Goal: Task Accomplishment & Management: Complete application form

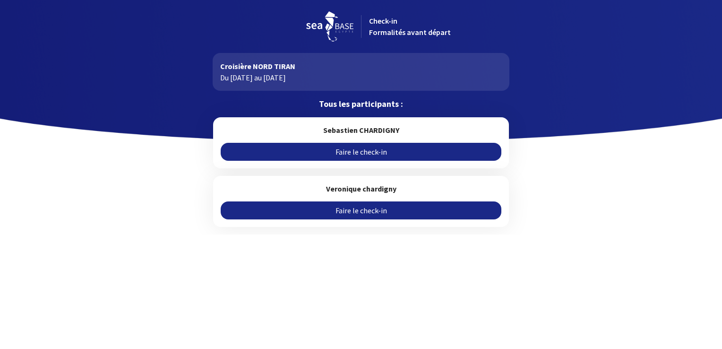
click at [355, 211] on link "Faire le check-in" at bounding box center [361, 210] width 280 height 18
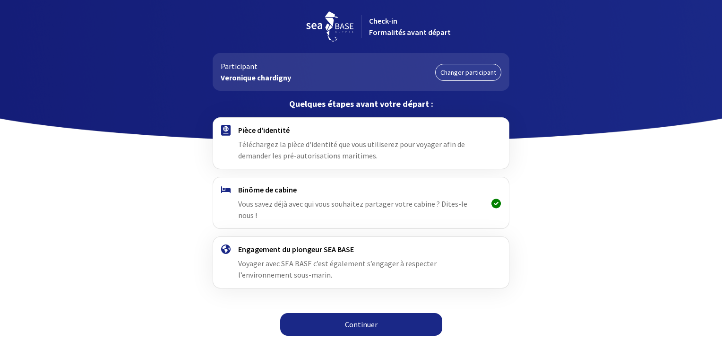
click at [343, 313] on link "Continuer" at bounding box center [361, 324] width 162 height 23
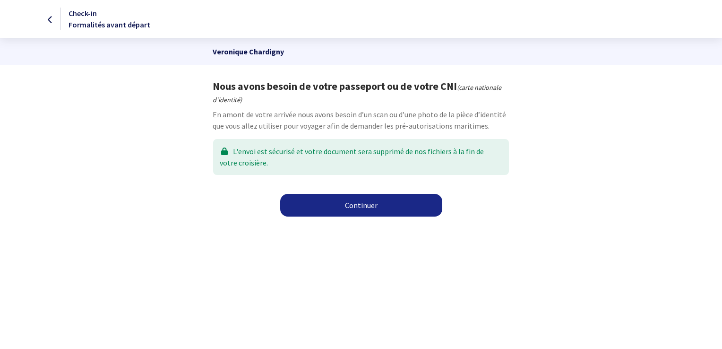
click at [349, 206] on link "Continuer" at bounding box center [361, 205] width 162 height 23
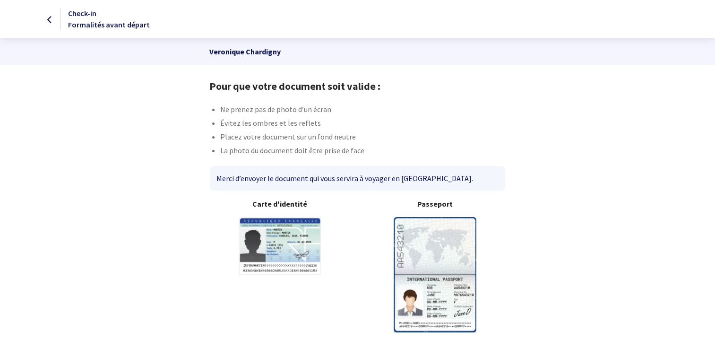
click at [438, 247] on img at bounding box center [435, 274] width 83 height 115
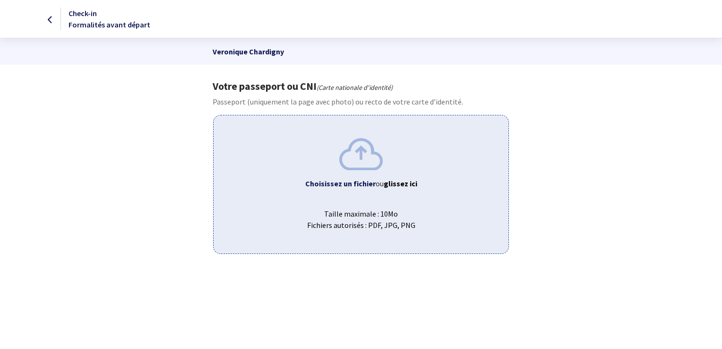
click at [370, 182] on b "Choisissez un fichier" at bounding box center [340, 183] width 70 height 9
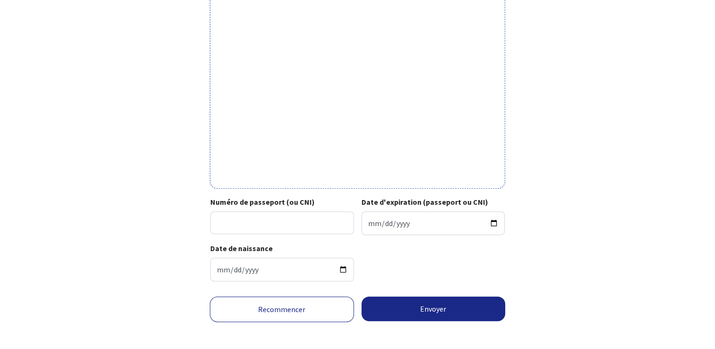
scroll to position [312, 0]
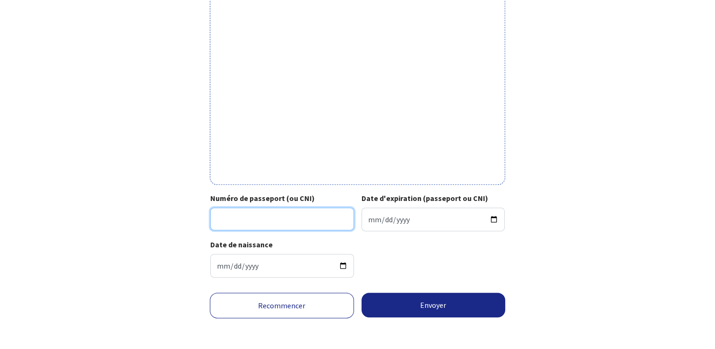
click at [276, 211] on input "Numéro de passeport (ou CNI)" at bounding box center [282, 218] width 144 height 23
type input "23AD20600"
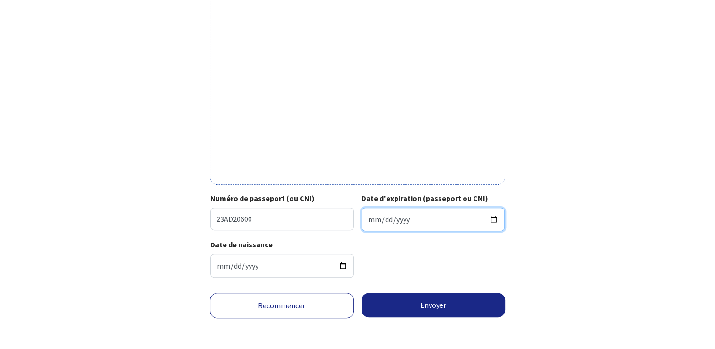
click at [411, 220] on input "Date d'expiration (passeport ou CNI)" at bounding box center [433, 219] width 144 height 24
type input "2033-01-11"
click at [440, 273] on div "Date de naissance 1974-08-18" at bounding box center [357, 262] width 294 height 46
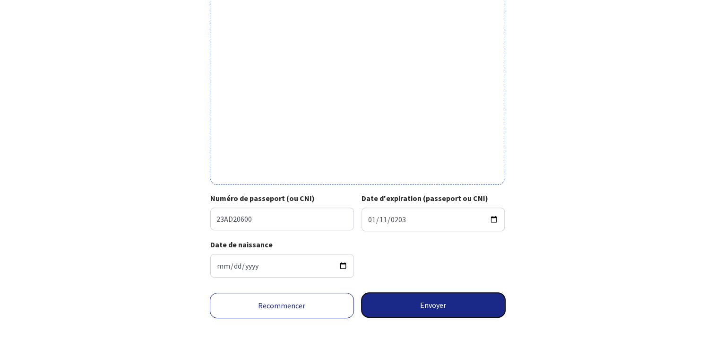
click at [424, 308] on button "Envoyer" at bounding box center [433, 304] width 144 height 25
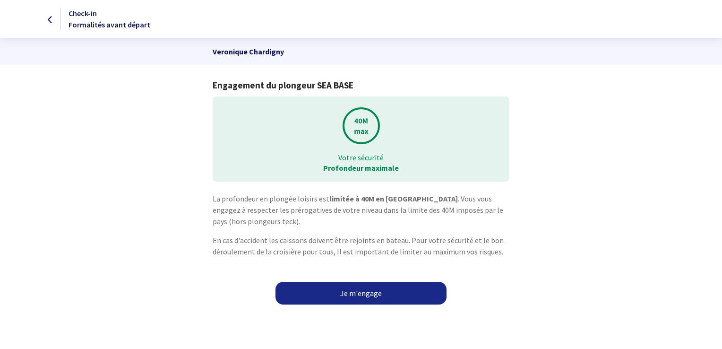
click at [360, 290] on link "Je m'engage" at bounding box center [360, 293] width 171 height 23
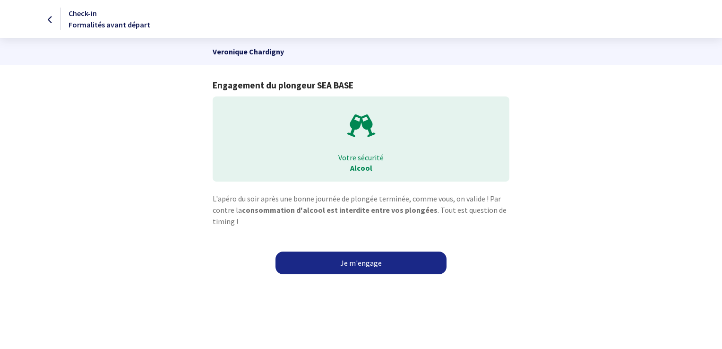
click at [357, 260] on link "Je m'engage" at bounding box center [360, 262] width 171 height 23
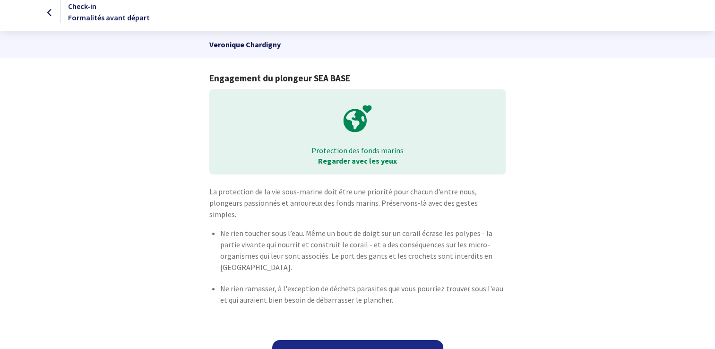
scroll to position [15, 0]
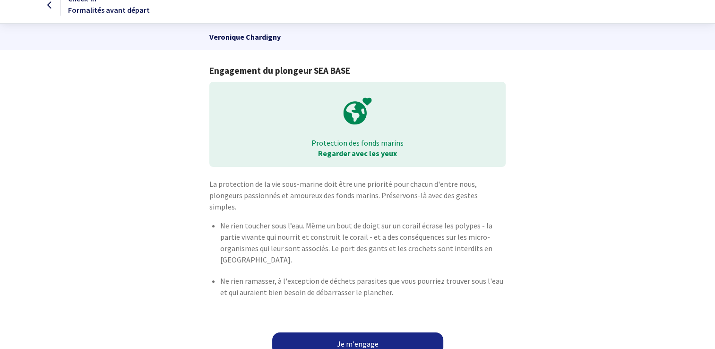
click at [378, 334] on link "Je m'engage" at bounding box center [357, 343] width 171 height 23
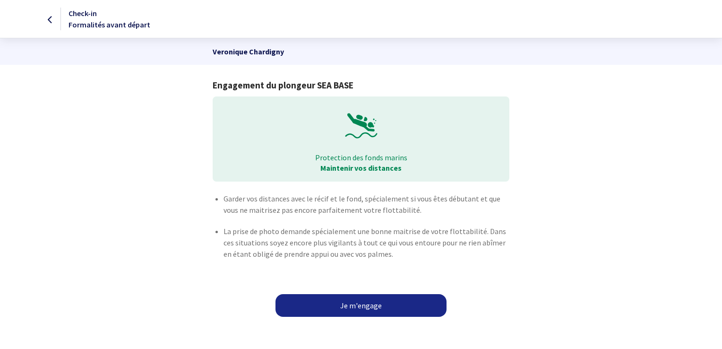
click at [355, 302] on link "Je m'engage" at bounding box center [360, 305] width 171 height 23
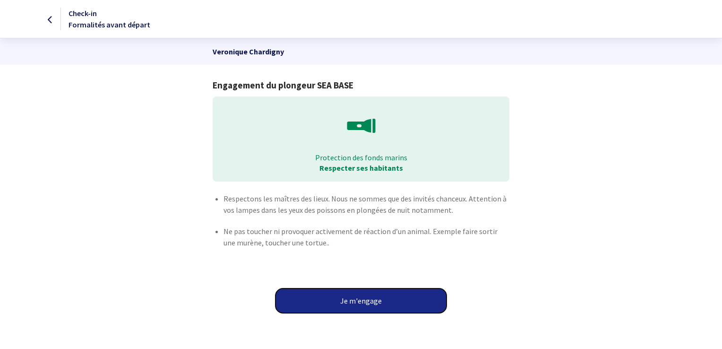
click at [365, 297] on button "Je m'engage" at bounding box center [360, 300] width 171 height 25
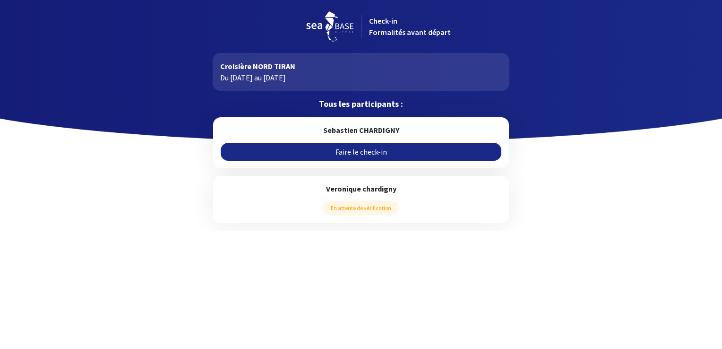
click at [393, 150] on link "Faire le check-in" at bounding box center [361, 152] width 280 height 18
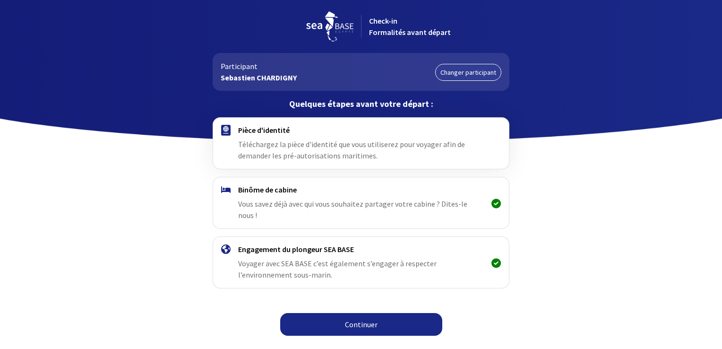
click at [365, 313] on link "Continuer" at bounding box center [361, 324] width 162 height 23
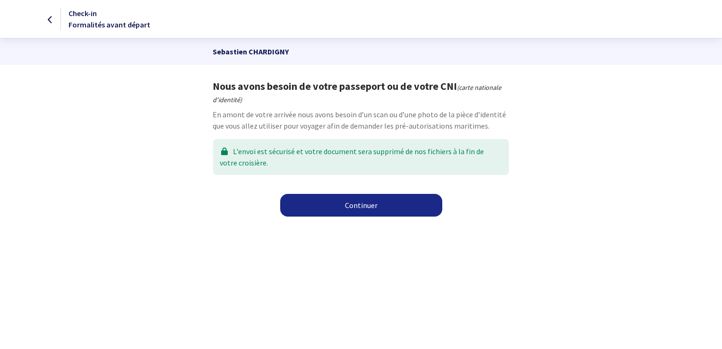
click at [362, 201] on link "Continuer" at bounding box center [361, 205] width 162 height 23
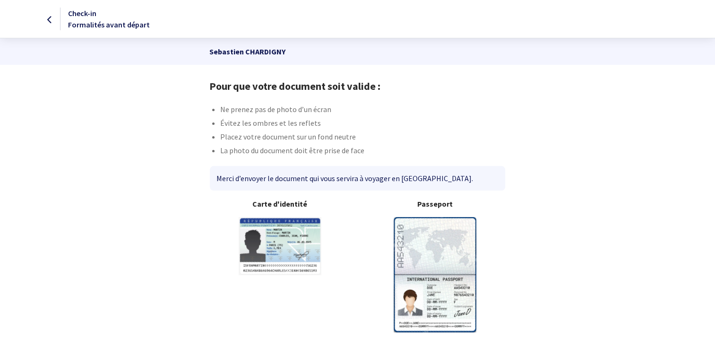
click at [433, 266] on img at bounding box center [435, 274] width 83 height 115
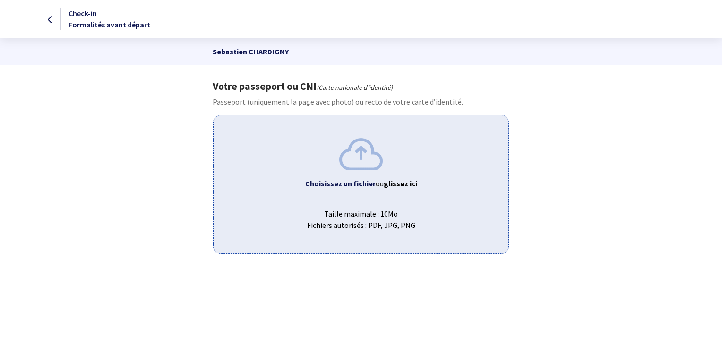
click at [364, 153] on img at bounding box center [360, 154] width 43 height 32
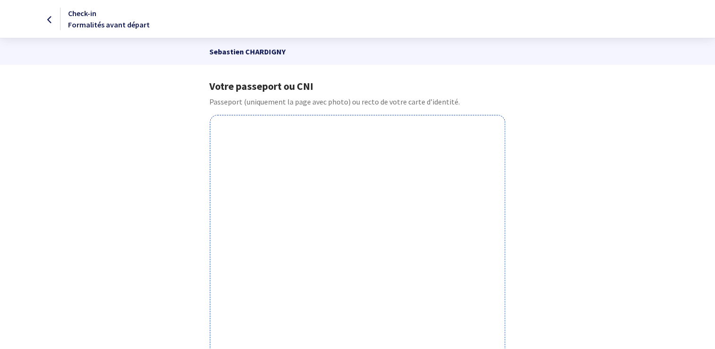
click at [48, 20] on icon at bounding box center [49, 20] width 5 height 0
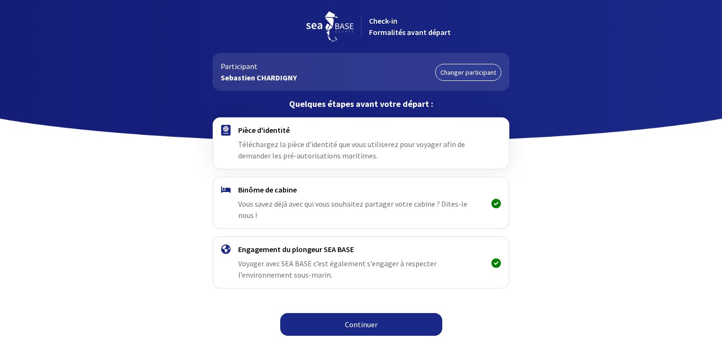
click at [363, 313] on link "Continuer" at bounding box center [361, 324] width 162 height 23
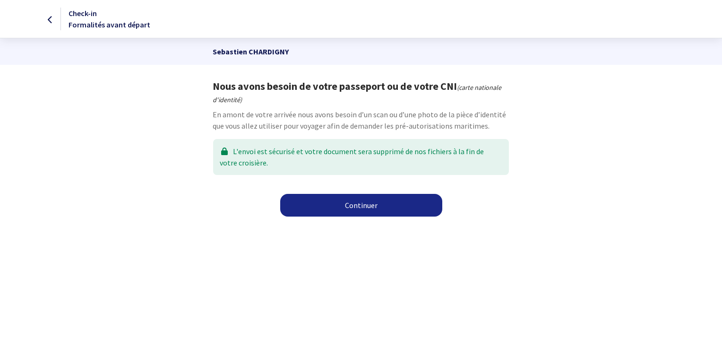
click at [364, 202] on link "Continuer" at bounding box center [361, 205] width 162 height 23
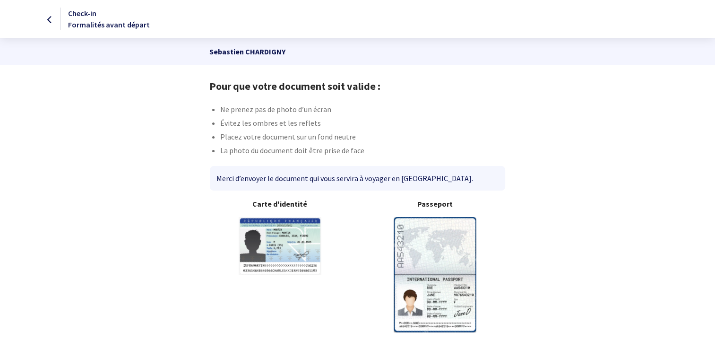
click at [432, 250] on img at bounding box center [435, 274] width 83 height 115
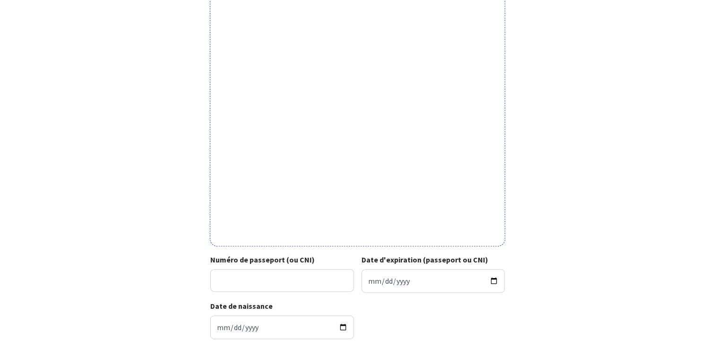
scroll to position [272, 0]
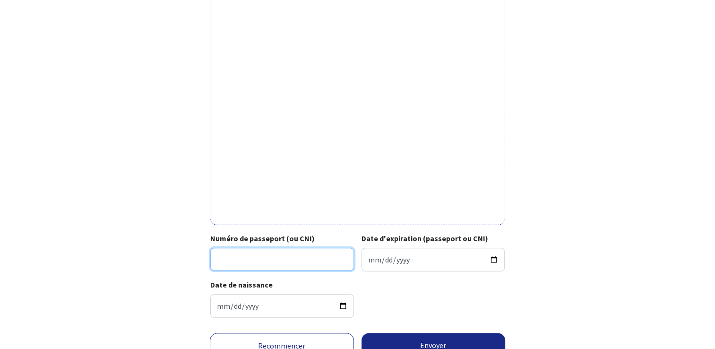
click at [320, 262] on input "Numéro de passeport (ou CNI)" at bounding box center [282, 259] width 144 height 23
type input "23HH88537"
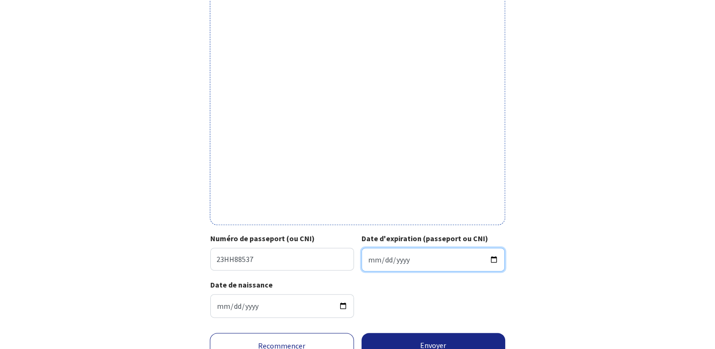
click at [410, 256] on input "Date d'expiration (passeport ou CNI)" at bounding box center [433, 260] width 144 height 24
type input "0029-07-19"
type input "2033-07-19"
click at [407, 282] on div "Date de naissance 1975-07-01" at bounding box center [357, 302] width 294 height 46
click at [441, 294] on div "Date de naissance 1975-07-01" at bounding box center [357, 302] width 294 height 46
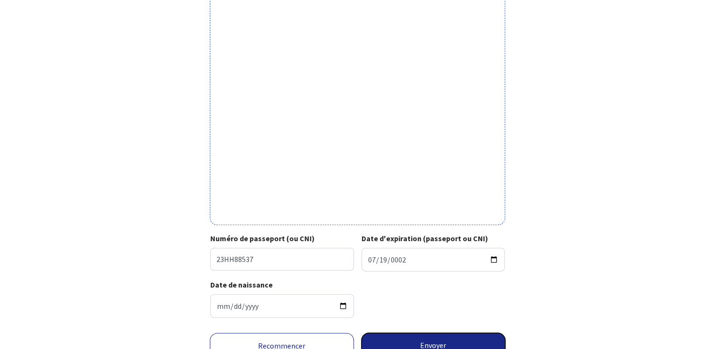
click at [440, 338] on button "Envoyer" at bounding box center [433, 345] width 144 height 25
